Goal: Information Seeking & Learning: Learn about a topic

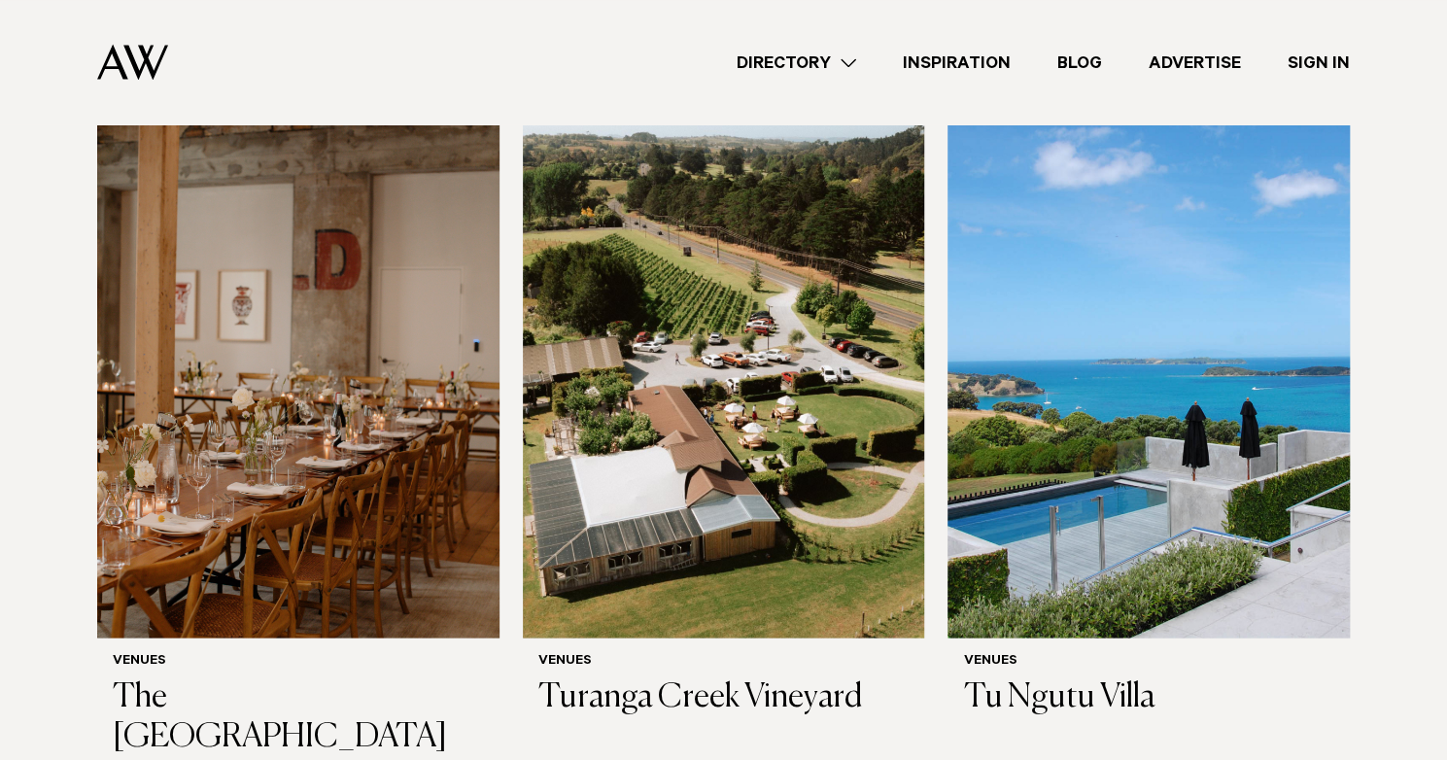
scroll to position [10788, 0]
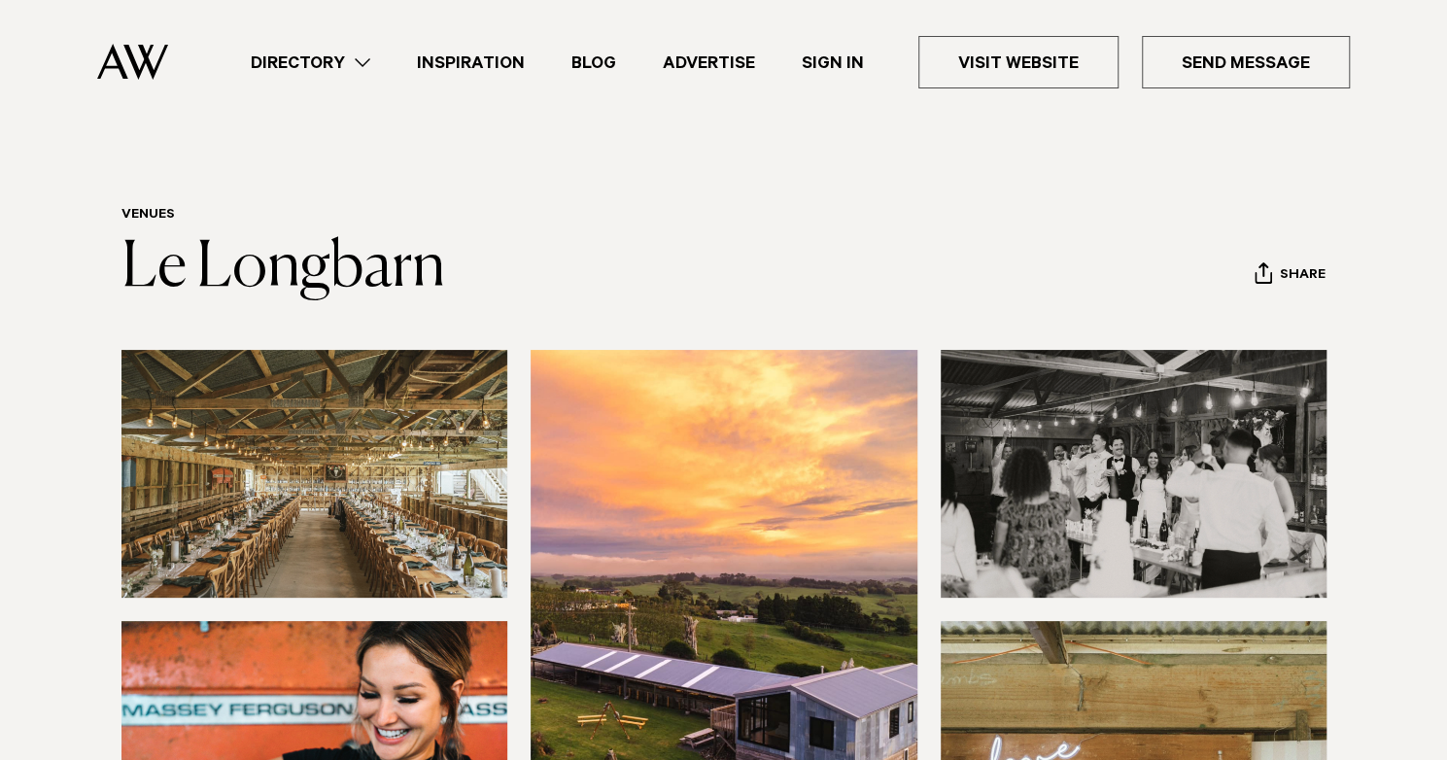
click at [418, 432] on img at bounding box center [314, 474] width 387 height 248
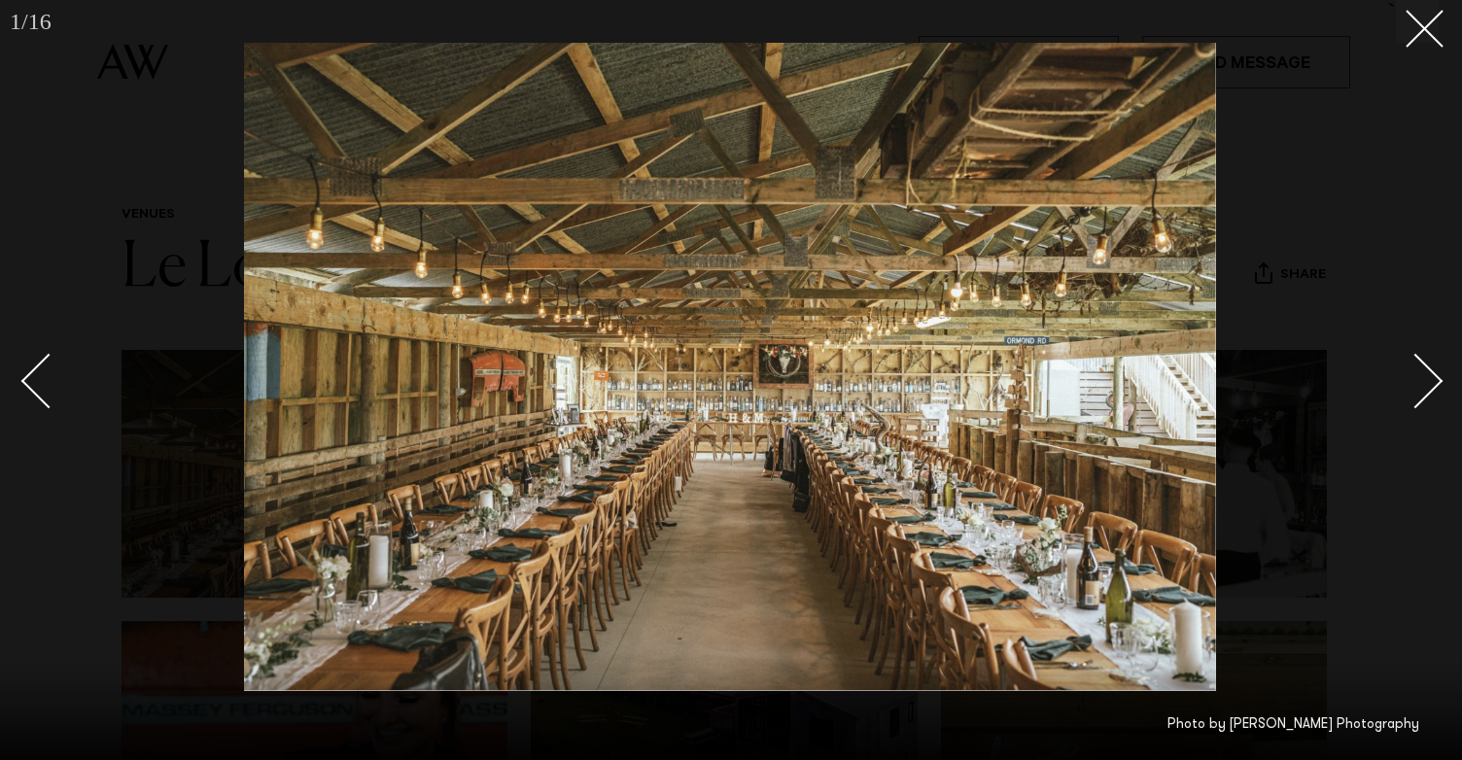
click at [1422, 373] on div "Next slide" at bounding box center [1415, 381] width 55 height 55
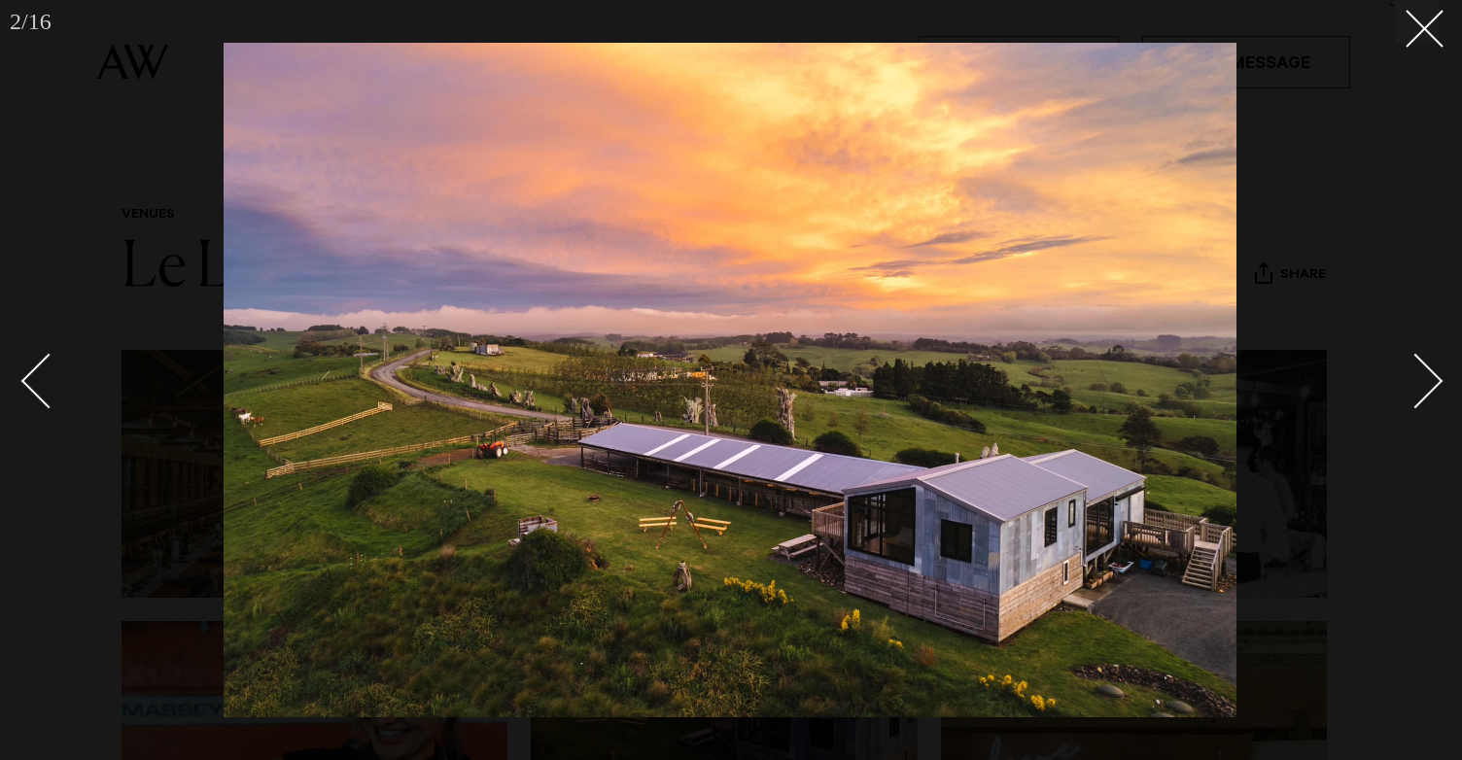
click at [1422, 372] on div "Next slide" at bounding box center [1415, 381] width 55 height 55
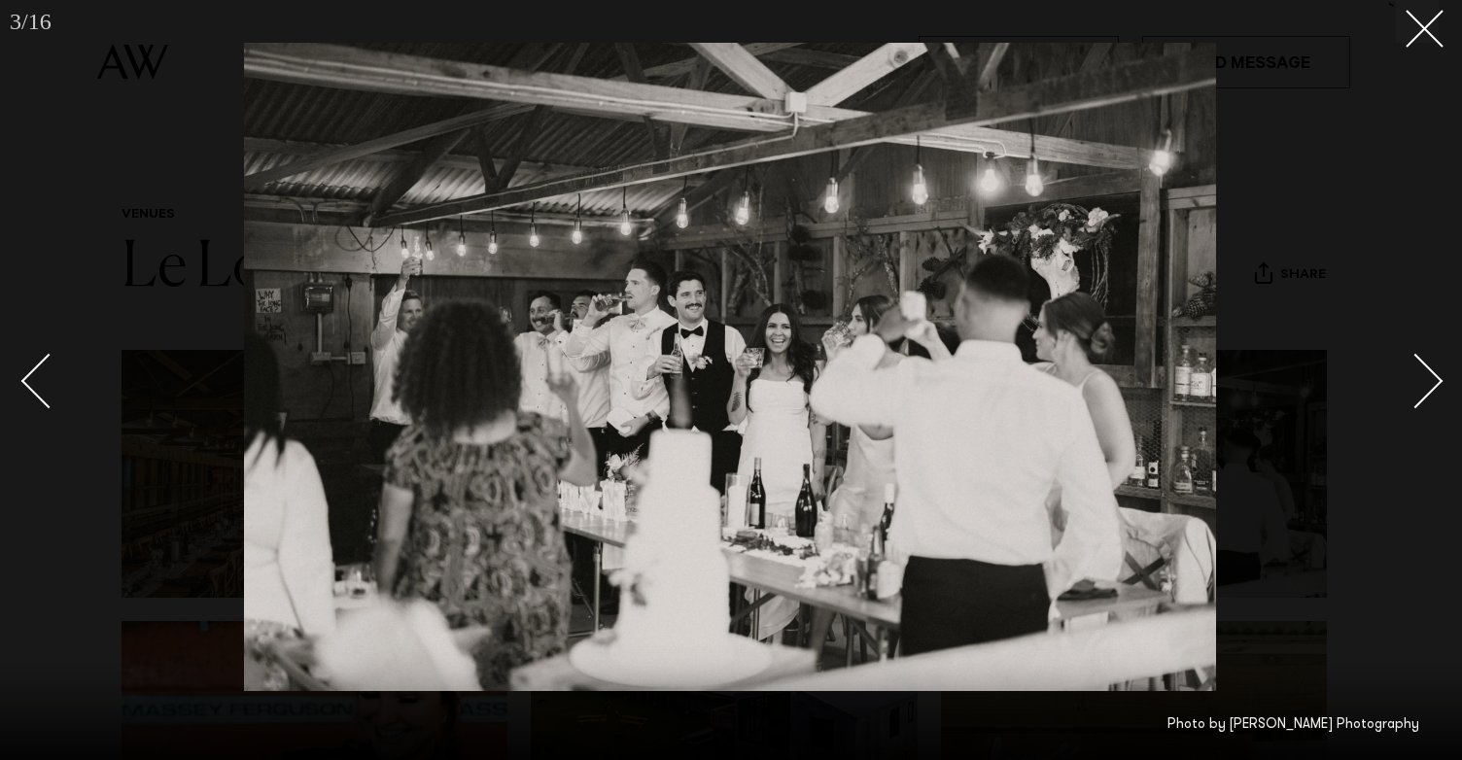
click at [1431, 377] on div "Next slide" at bounding box center [1415, 381] width 55 height 55
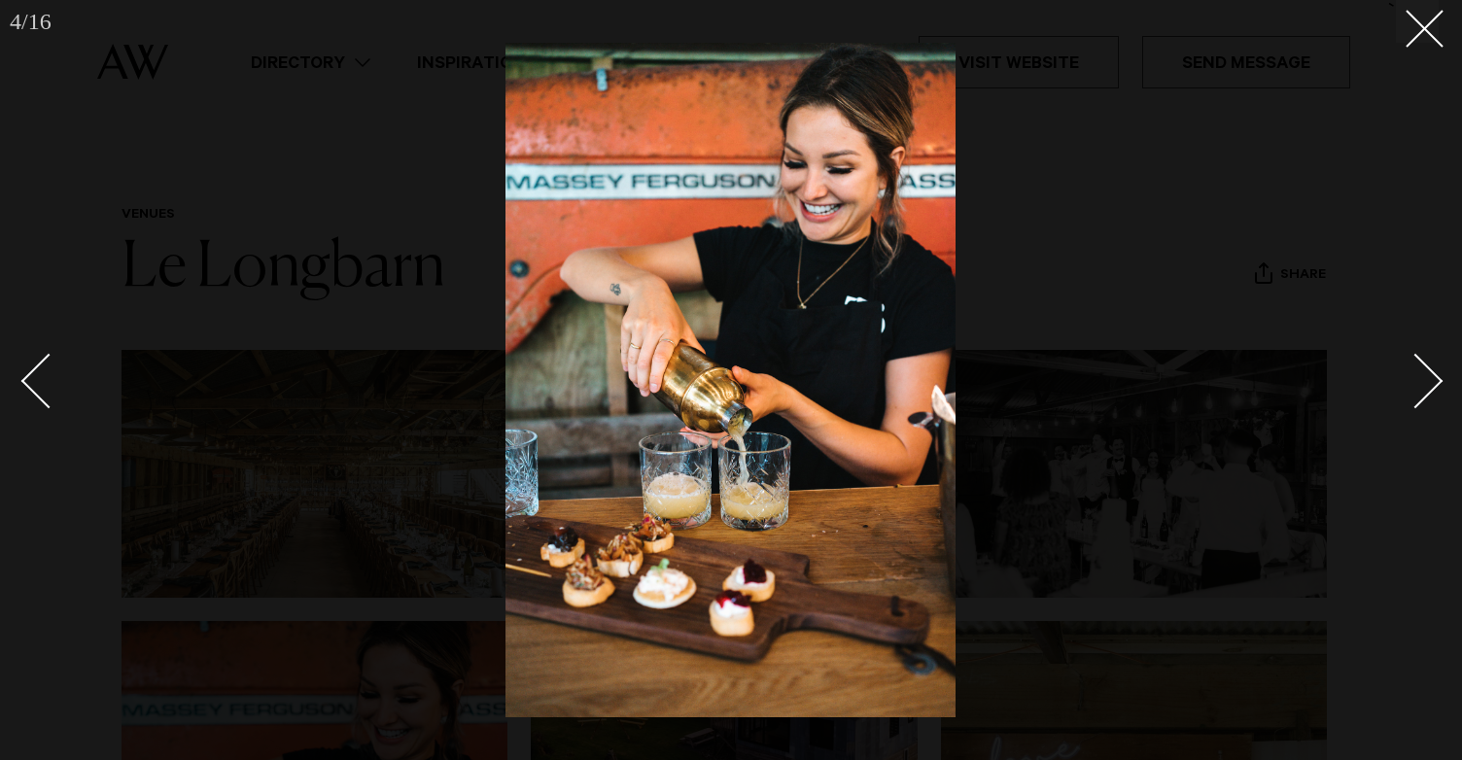
click at [1431, 377] on div "Next slide" at bounding box center [1415, 381] width 55 height 55
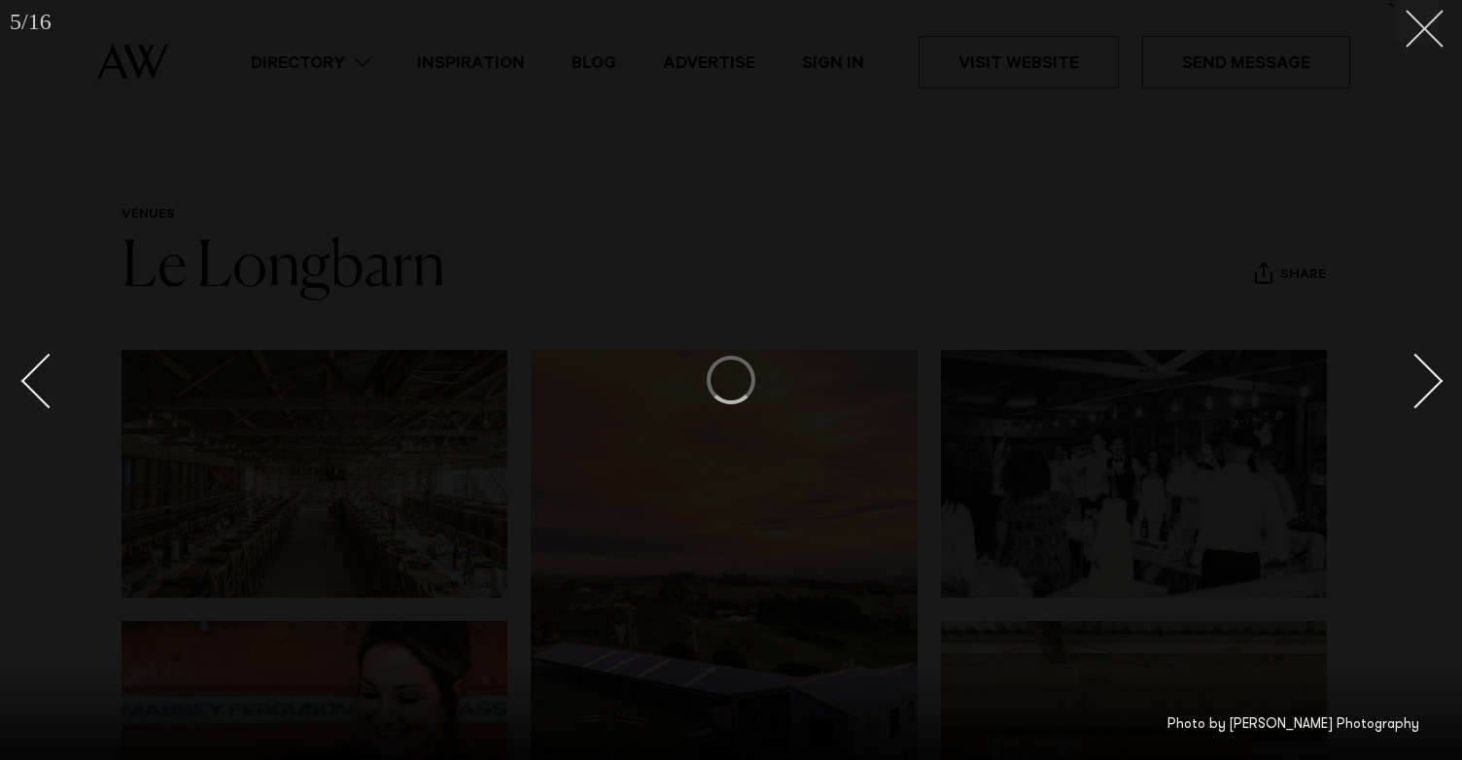
click at [1415, 29] on icon at bounding box center [1416, 21] width 23 height 23
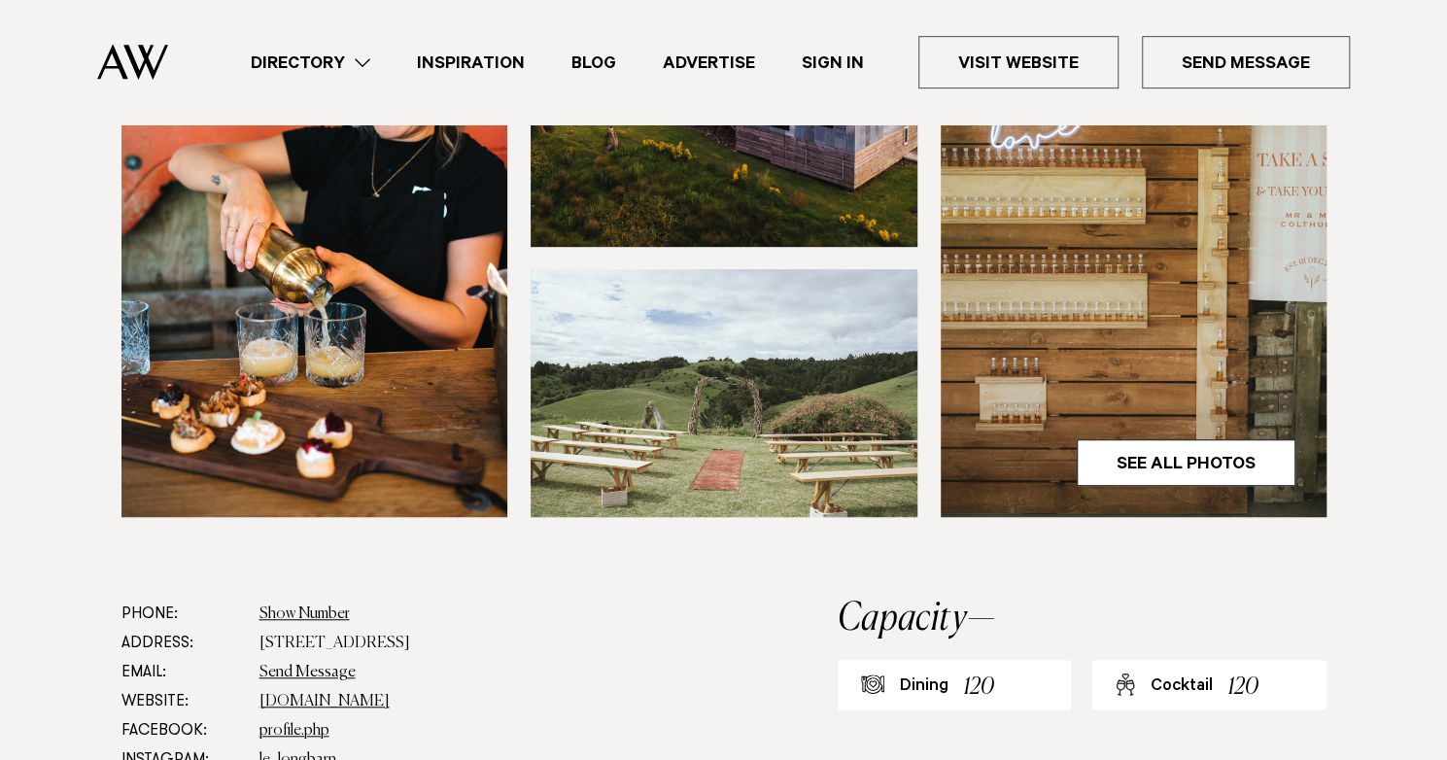
scroll to position [680, 0]
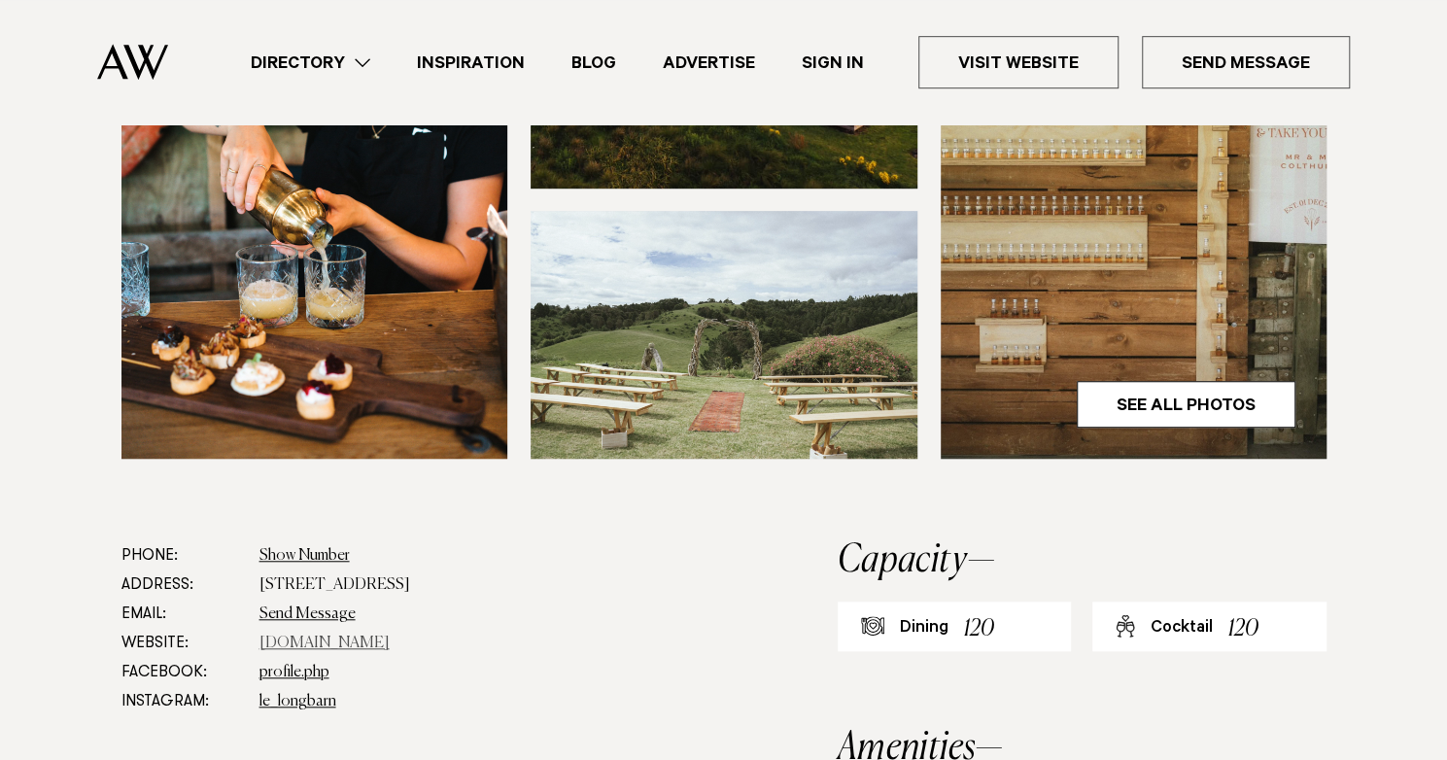
click at [299, 640] on link "[DOMAIN_NAME]" at bounding box center [324, 644] width 130 height 16
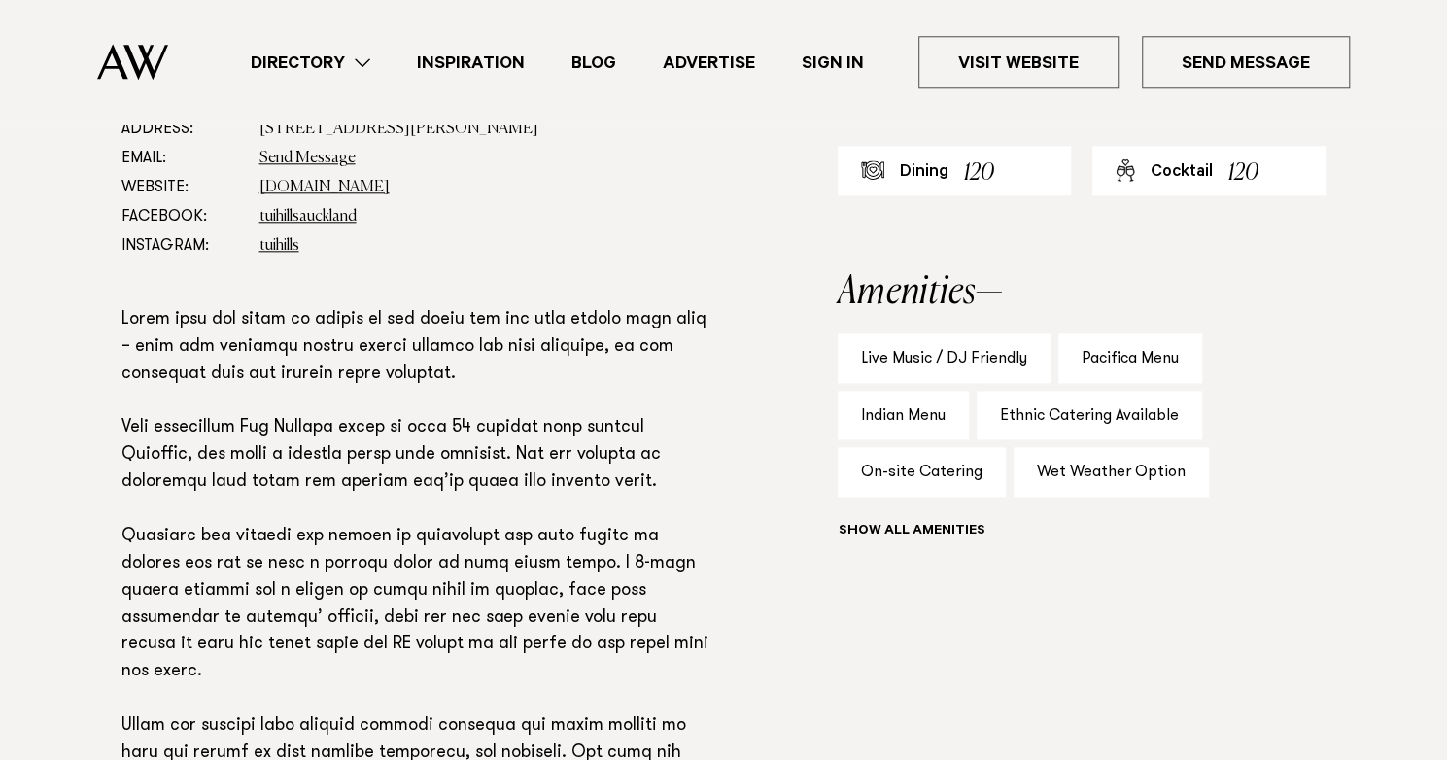
scroll to position [1166, 0]
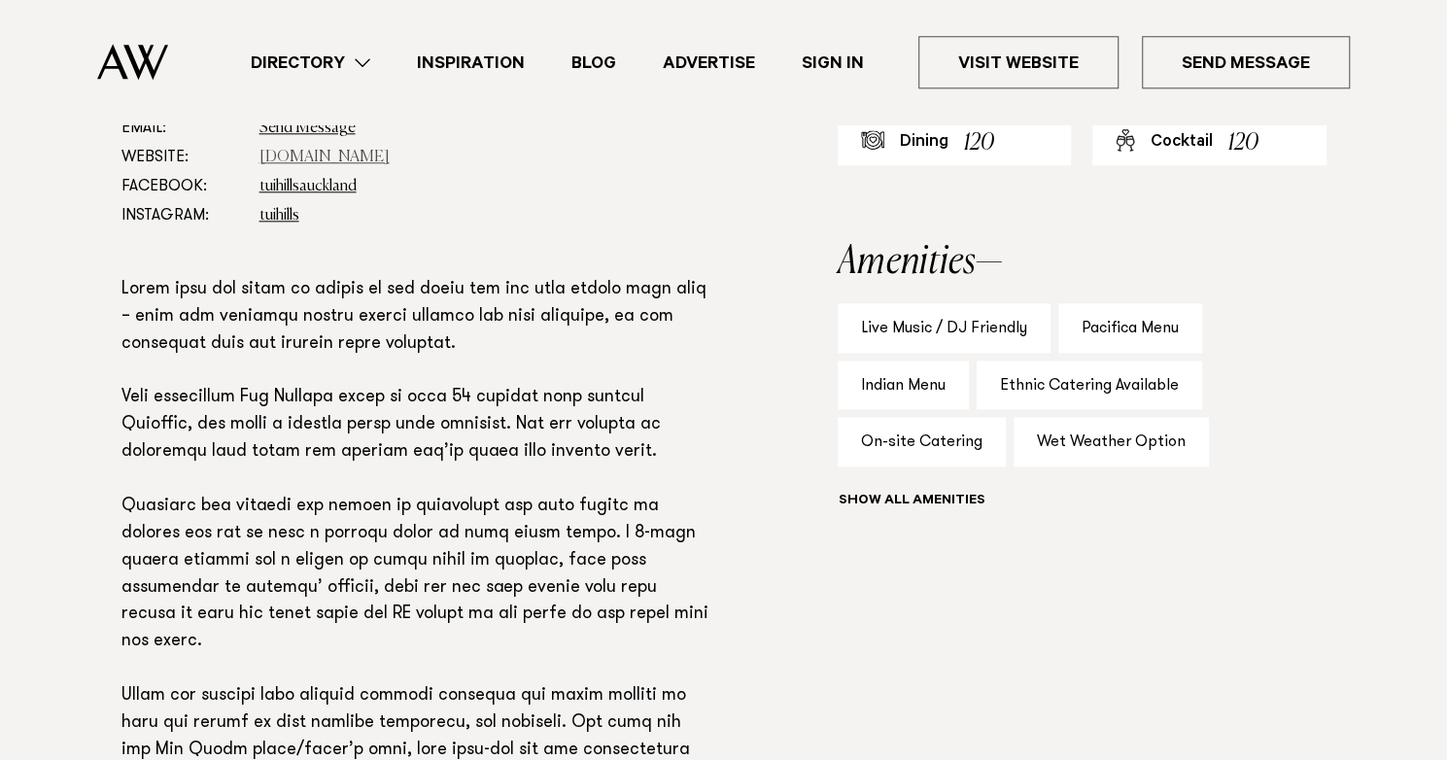
click at [294, 158] on link "tuihills.co.nz" at bounding box center [324, 158] width 130 height 16
